Goal: Register for event/course

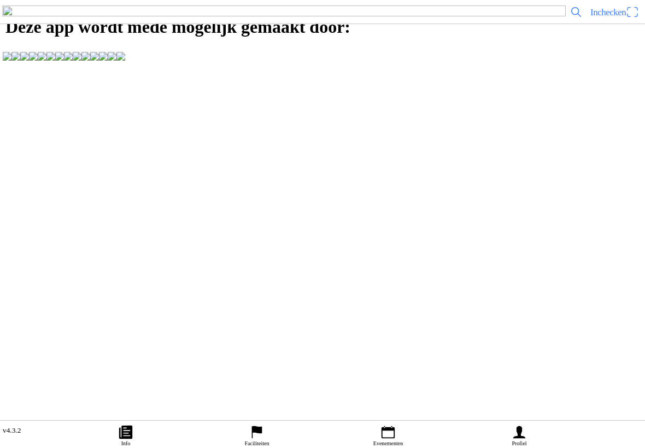
click at [396, 441] on ion-label "Evenementen" at bounding box center [388, 444] width 30 height 6
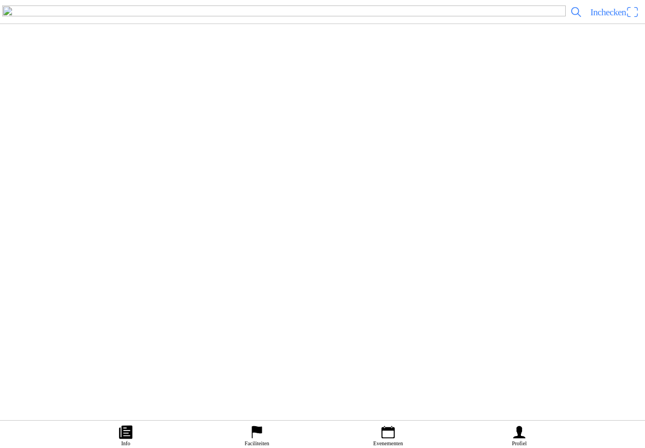
scroll to position [4975, 0]
click at [0, 0] on slot "Liefhebbers 46 jaar en ouder" at bounding box center [0, 0] width 0 height 0
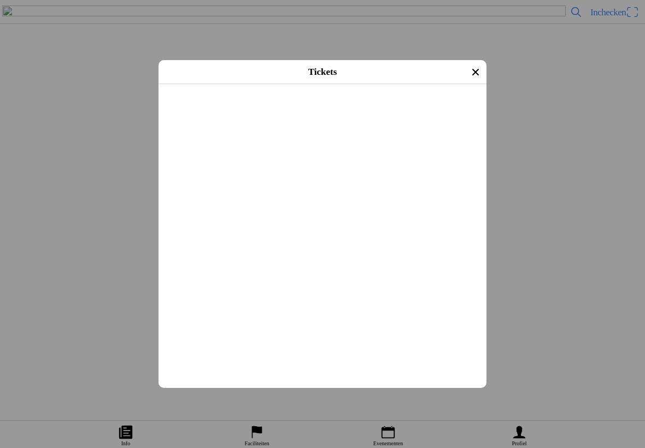
scroll to position [839, 0]
click at [209, 153] on p "Liefhebbers 46 jaar en ouder" at bounding box center [295, 148] width 257 height 9
click at [212, 218] on ion-list "Kies ticket 50cc en mini's € 35,00 65cc kleine wielen € 35,00 65cc [PERSON_NAME…" at bounding box center [323, 146] width 328 height 570
click at [467, 229] on ion-list "Kies ticket 50cc en mini's € 35,00 65cc kleine wielen € 35,00 65cc [PERSON_NAME…" at bounding box center [323, 146] width 328 height 570
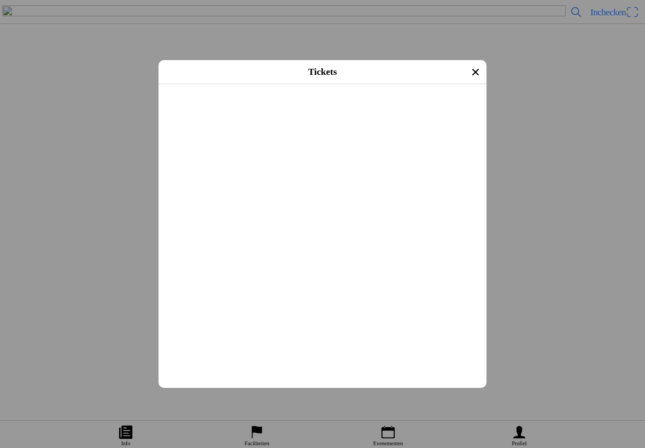
scroll to position [990, 0]
click at [466, 45] on button "button" at bounding box center [326, 31] width 319 height 28
click at [467, 45] on button "button" at bounding box center [326, 31] width 319 height 28
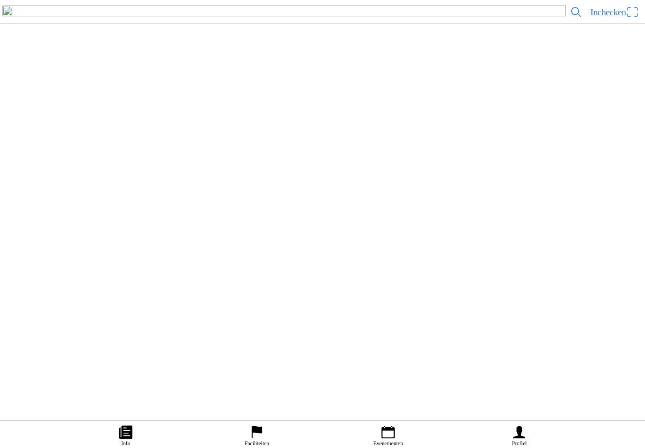
scroll to position [860, 0]
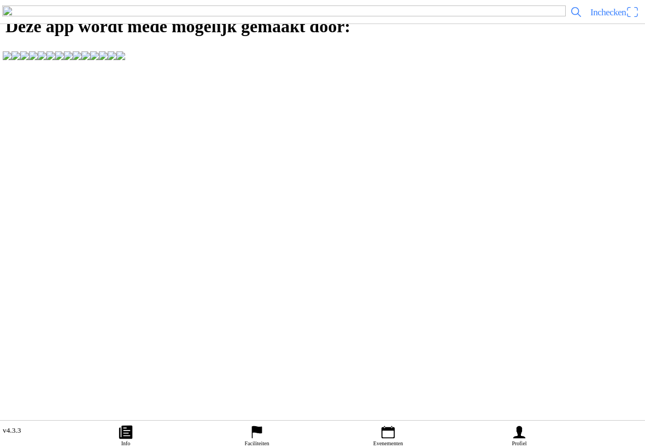
scroll to position [1, 0]
click at [390, 426] on icon "calendar" at bounding box center [388, 432] width 13 height 13
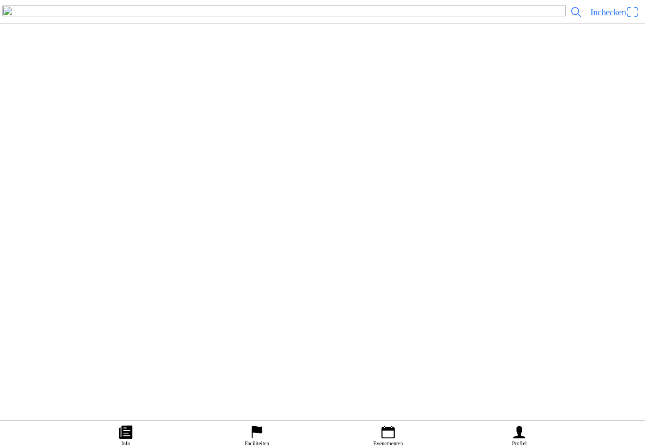
scroll to position [151, 0]
click at [250, 235] on div "[DATE] 08:30 WBMC - Almkerk WBMC" at bounding box center [344, 213] width 593 height 44
click at [0, 0] on slot "Veteranen" at bounding box center [0, 0] width 0 height 0
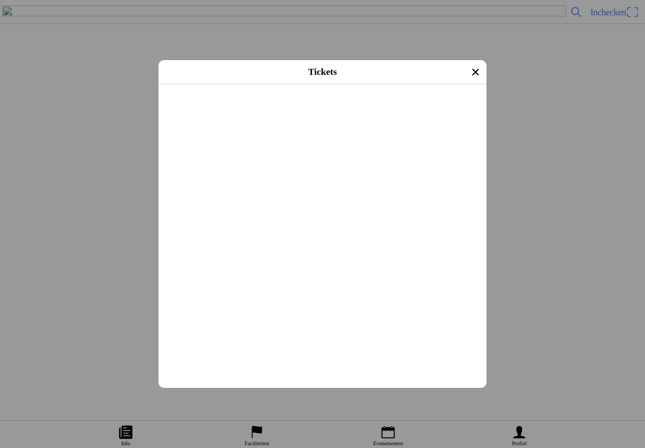
scroll to position [630, 0]
click at [467, 102] on button "button" at bounding box center [326, 88] width 319 height 28
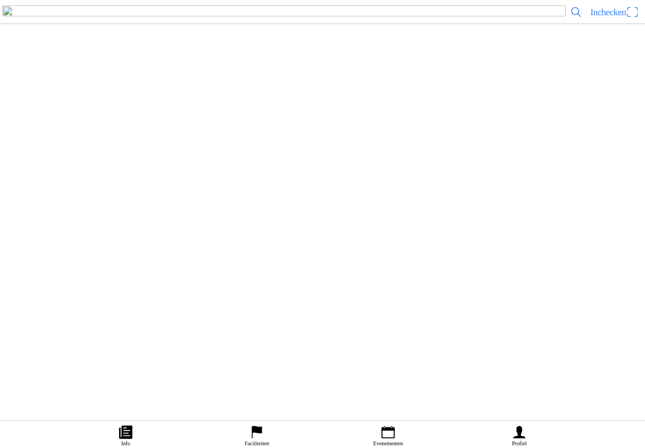
click at [0, 0] on slot "Liefhebbers 500cc" at bounding box center [0, 0] width 0 height 0
